Goal: Transaction & Acquisition: Purchase product/service

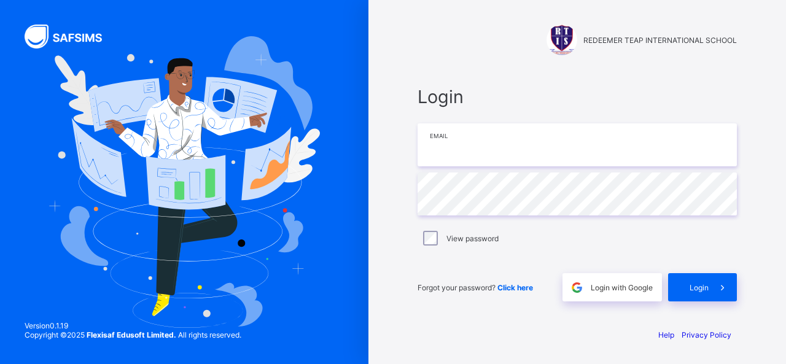
click at [457, 144] on input "email" at bounding box center [577, 144] width 319 height 43
paste input "**********"
type input "**********"
click at [701, 288] on span "Login" at bounding box center [699, 287] width 19 height 9
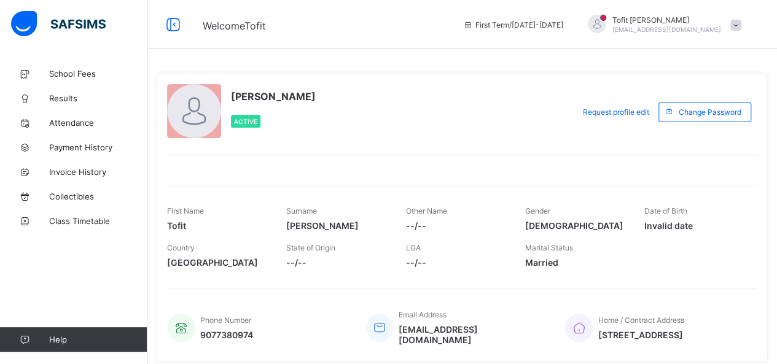
click at [81, 74] on span "School Fees" at bounding box center [98, 74] width 98 height 10
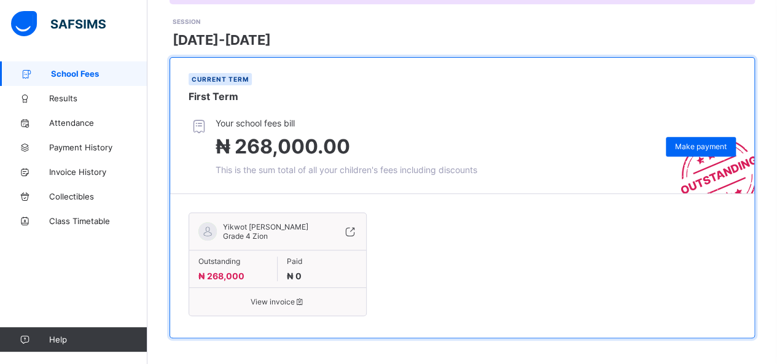
scroll to position [168, 0]
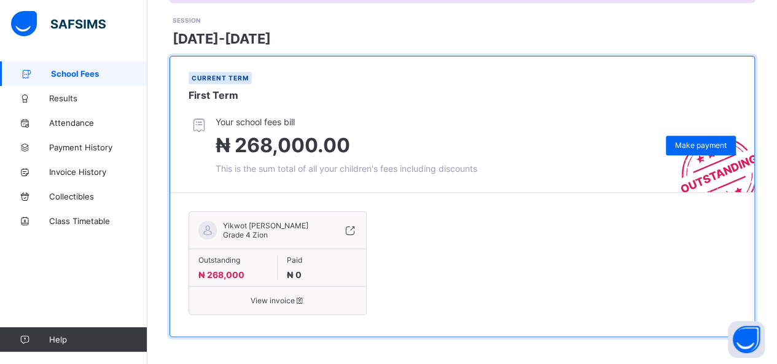
click at [710, 150] on div "Make payment" at bounding box center [701, 146] width 70 height 20
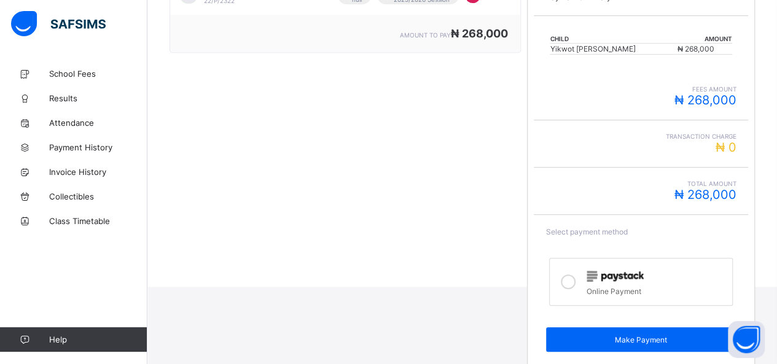
scroll to position [255, 0]
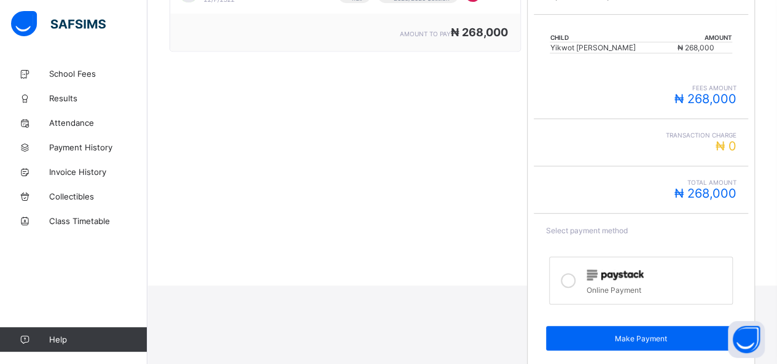
click at [627, 270] on img at bounding box center [614, 275] width 57 height 11
click at [648, 345] on div "Make Payment" at bounding box center [641, 338] width 190 height 25
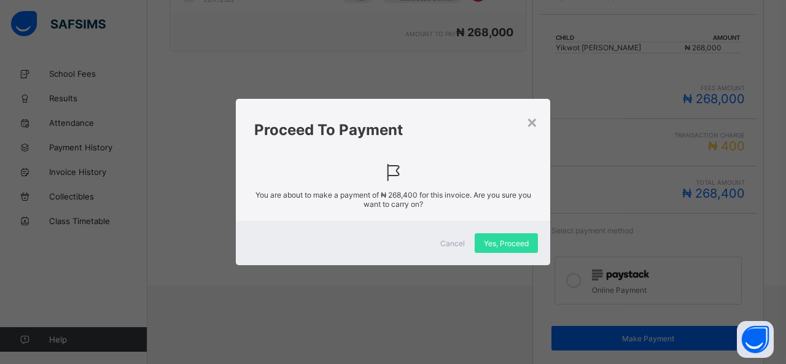
click at [506, 242] on span "Yes, Proceed" at bounding box center [506, 243] width 45 height 9
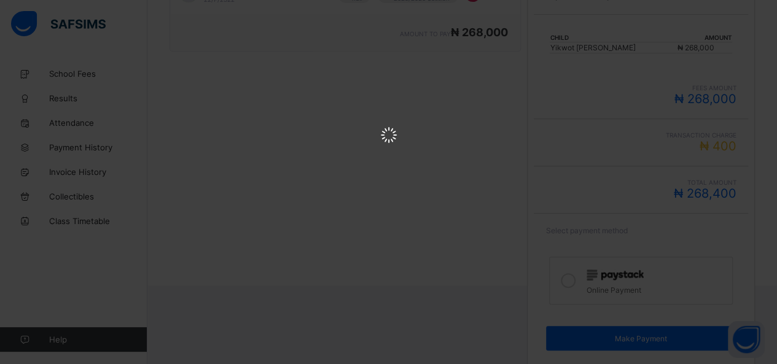
scroll to position [0, 0]
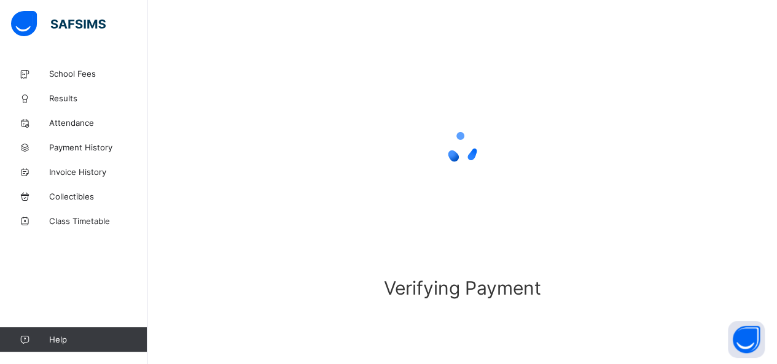
scroll to position [97, 0]
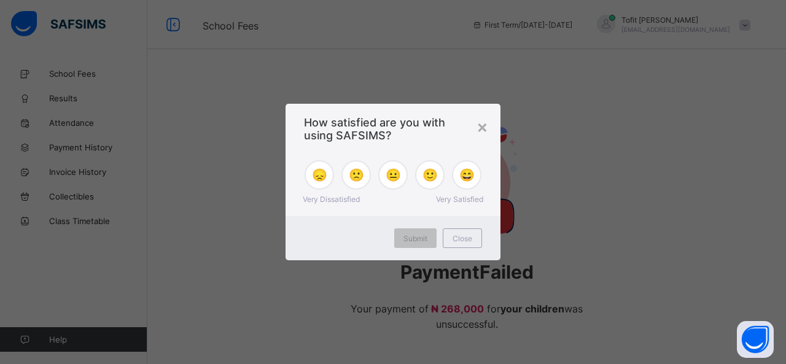
click at [467, 239] on span "Close" at bounding box center [463, 238] width 20 height 9
